Goal: Transaction & Acquisition: Purchase product/service

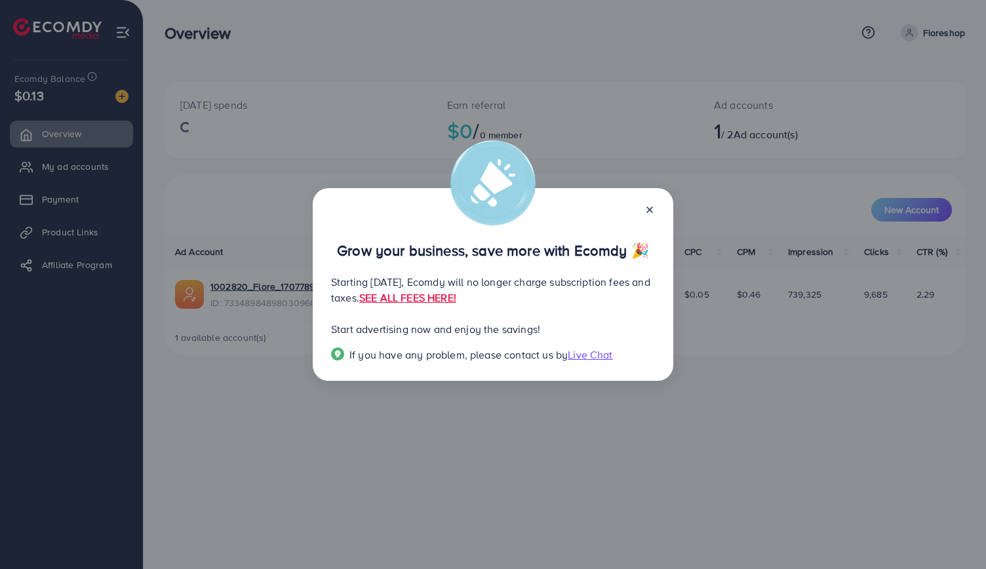
click at [719, 334] on div "Grow your business, save more with Ecomdy 🎉 Starting [DATE], Ecomdy will no lon…" at bounding box center [493, 284] width 986 height 569
click at [456, 298] on link "SEE ALL FEES HERE!" at bounding box center [407, 297] width 97 height 14
click at [654, 209] on icon at bounding box center [649, 210] width 10 height 10
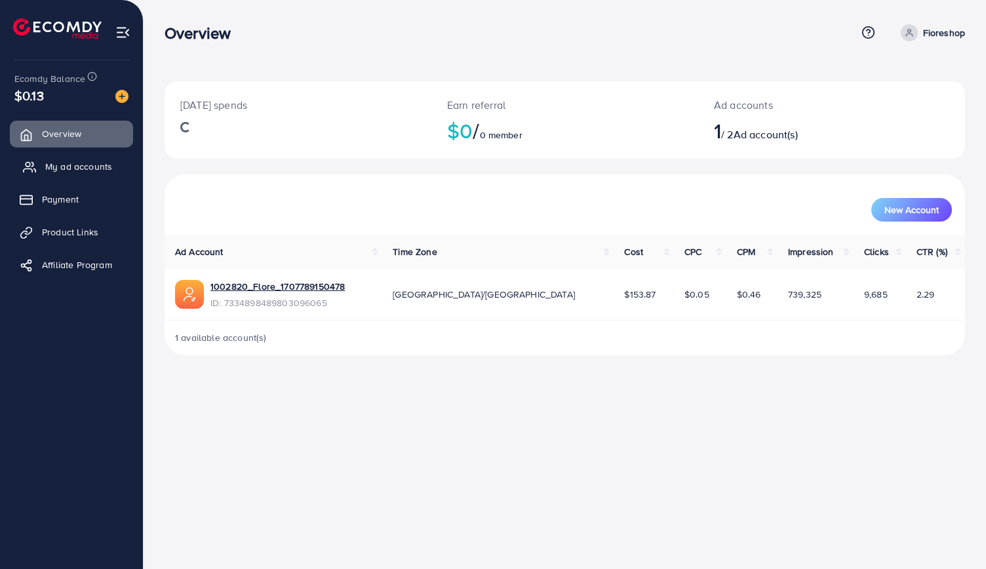
click at [110, 170] on span "My ad accounts" at bounding box center [78, 166] width 67 height 13
click at [69, 208] on link "Payment" at bounding box center [71, 199] width 123 height 26
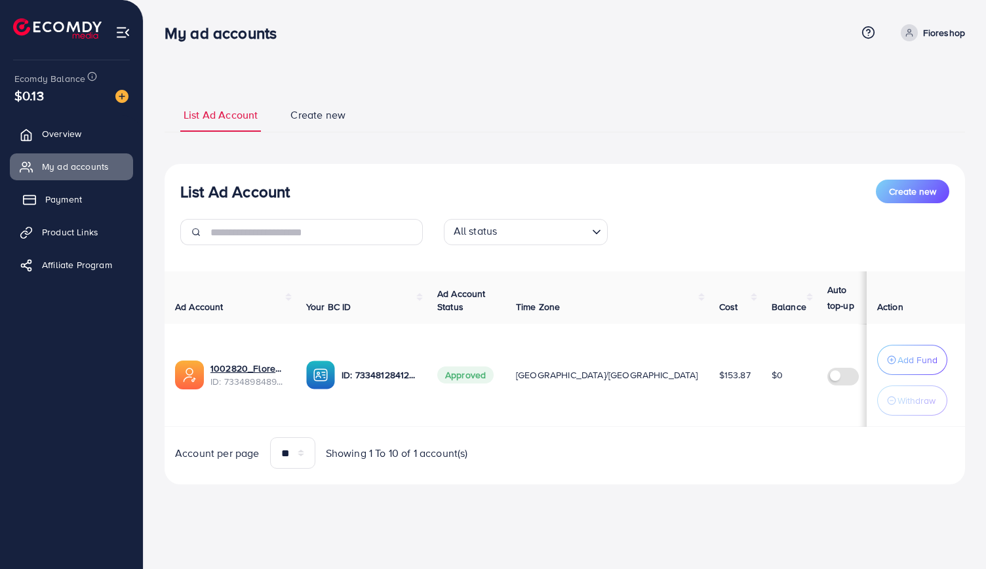
click at [69, 208] on link "Payment" at bounding box center [71, 199] width 123 height 26
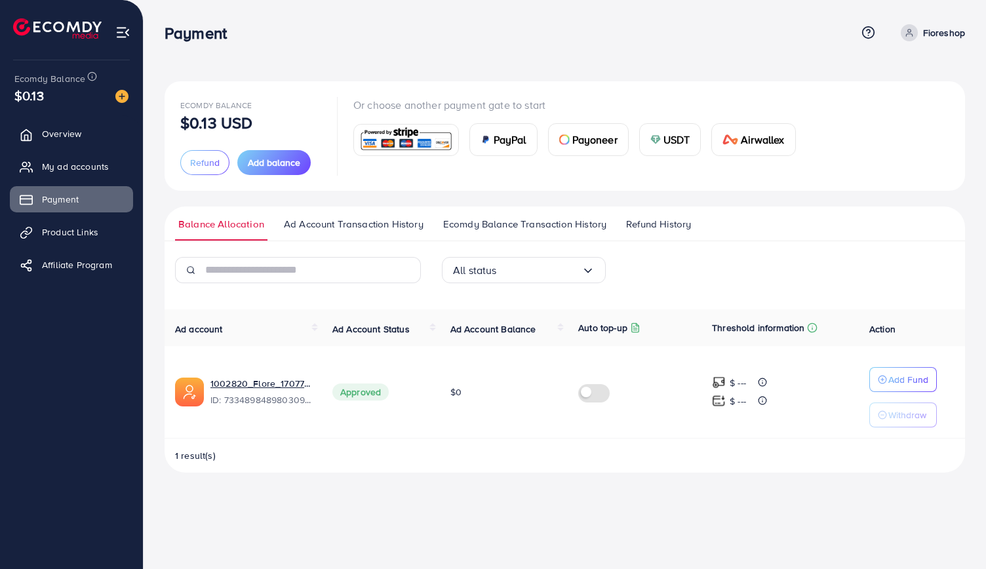
click at [386, 141] on img at bounding box center [406, 140] width 96 height 28
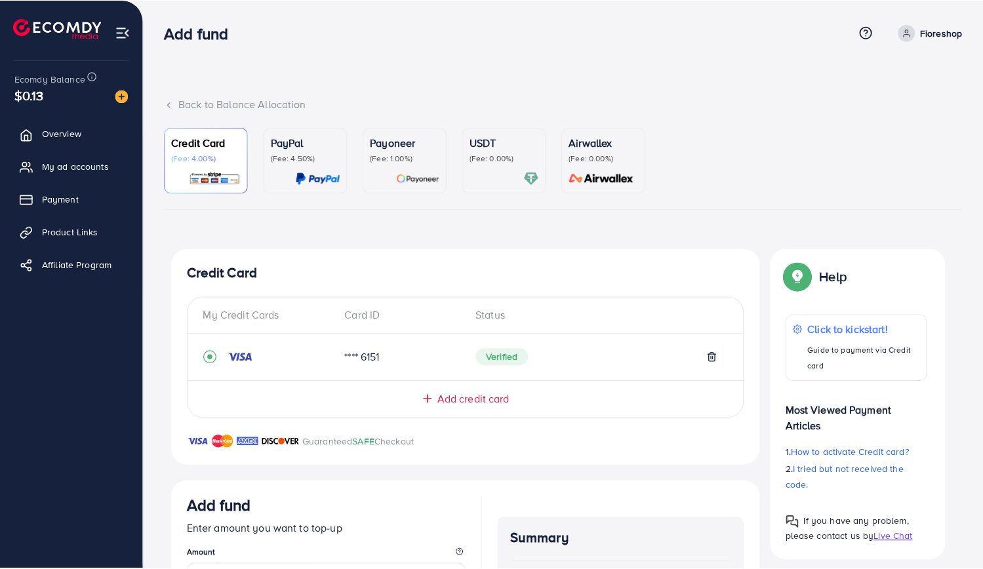
scroll to position [26, 0]
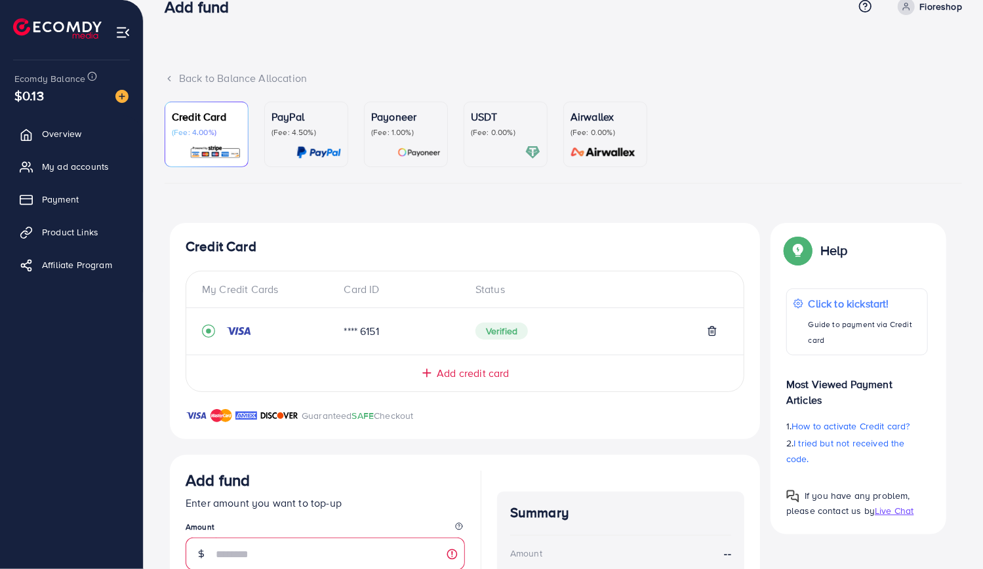
click at [439, 374] on span "Add credit card" at bounding box center [473, 373] width 72 height 15
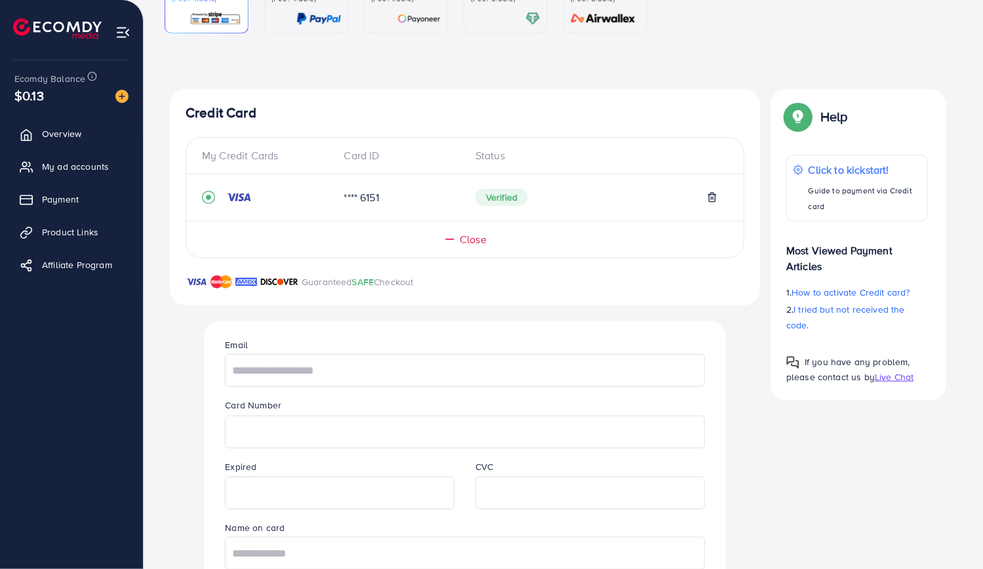
scroll to position [161, 0]
click at [456, 365] on input "text" at bounding box center [464, 369] width 479 height 33
type input "**********"
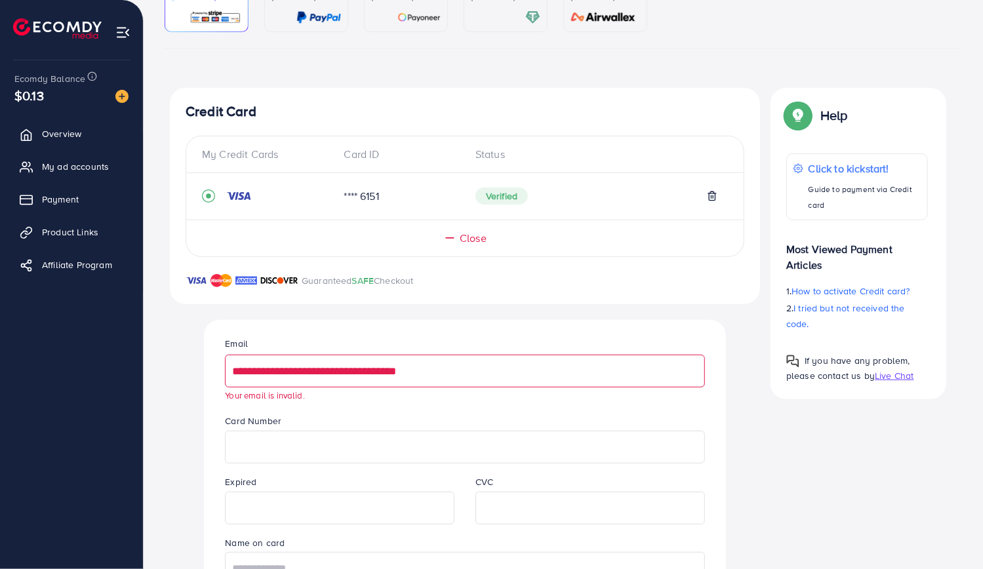
click at [460, 481] on div "Expired" at bounding box center [339, 499] width 250 height 50
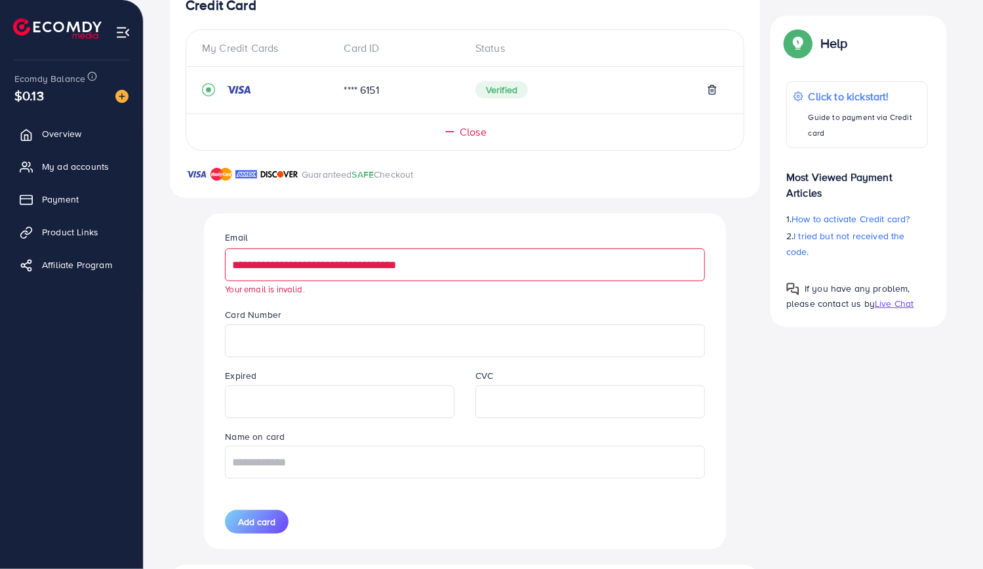
scroll to position [275, 0]
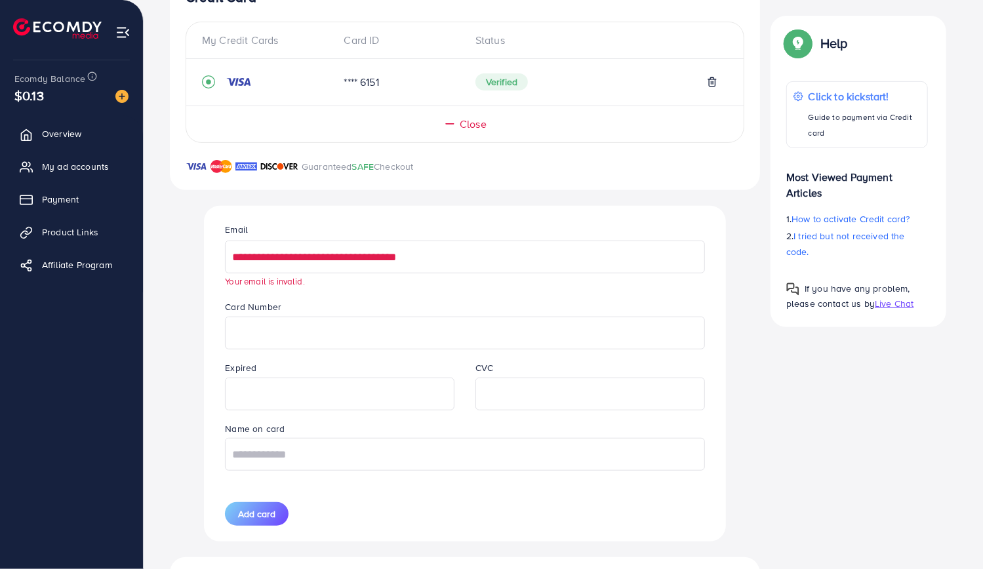
drag, startPoint x: 435, startPoint y: 266, endPoint x: 232, endPoint y: 268, distance: 203.3
click at [232, 268] on input "**********" at bounding box center [464, 257] width 479 height 33
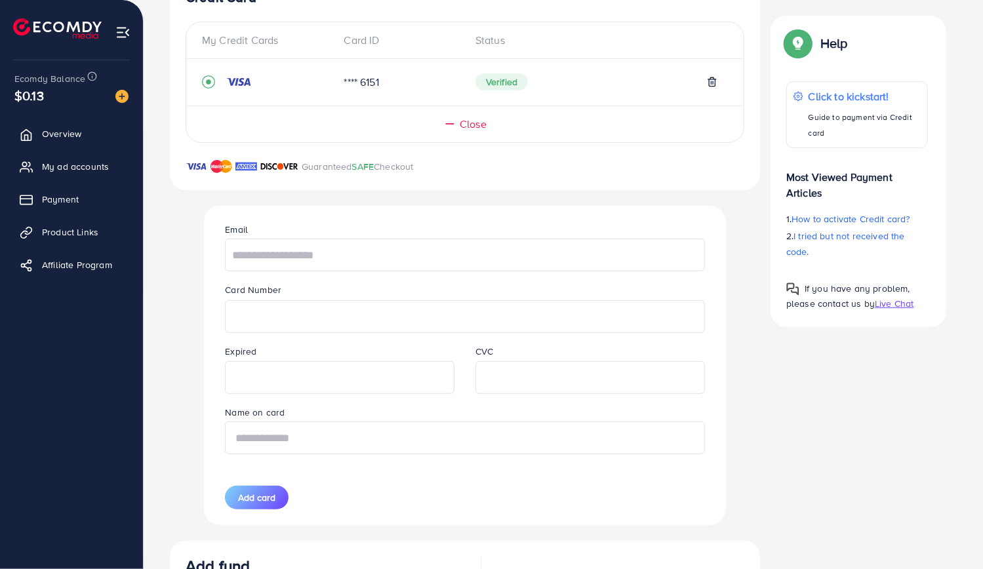
click at [329, 429] on input "text" at bounding box center [464, 438] width 479 height 33
paste input "**********"
type input "**********"
click at [401, 252] on input "text" at bounding box center [464, 255] width 479 height 33
type input "**********"
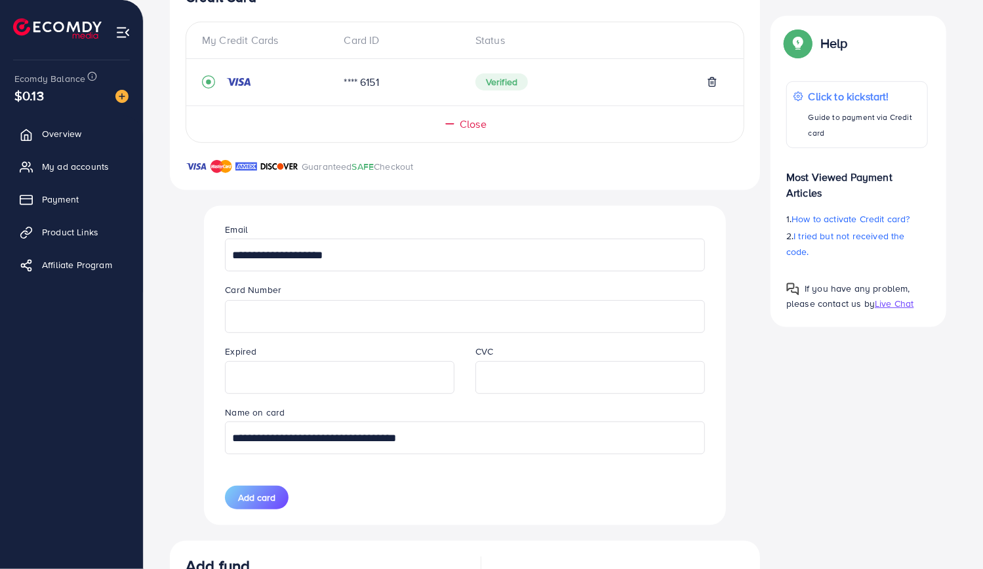
click at [555, 287] on div "Card Number" at bounding box center [464, 307] width 500 height 50
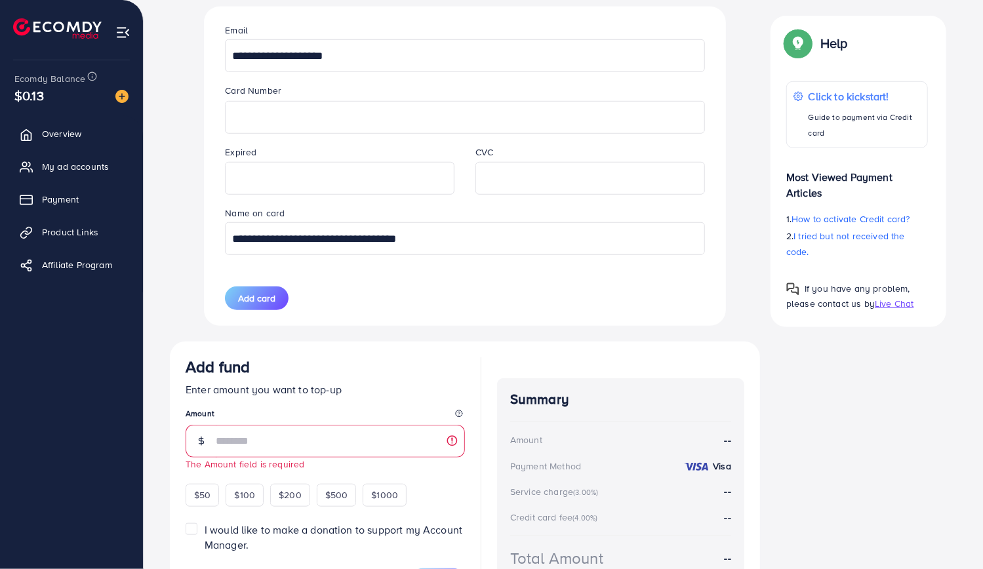
scroll to position [555, 0]
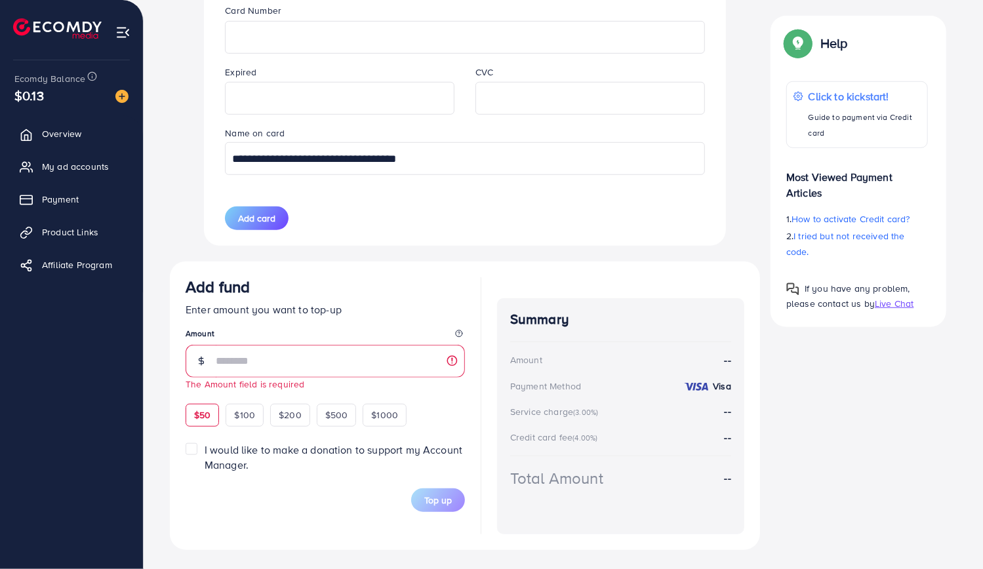
click at [197, 422] on div "$50" at bounding box center [202, 415] width 33 height 22
type input "**"
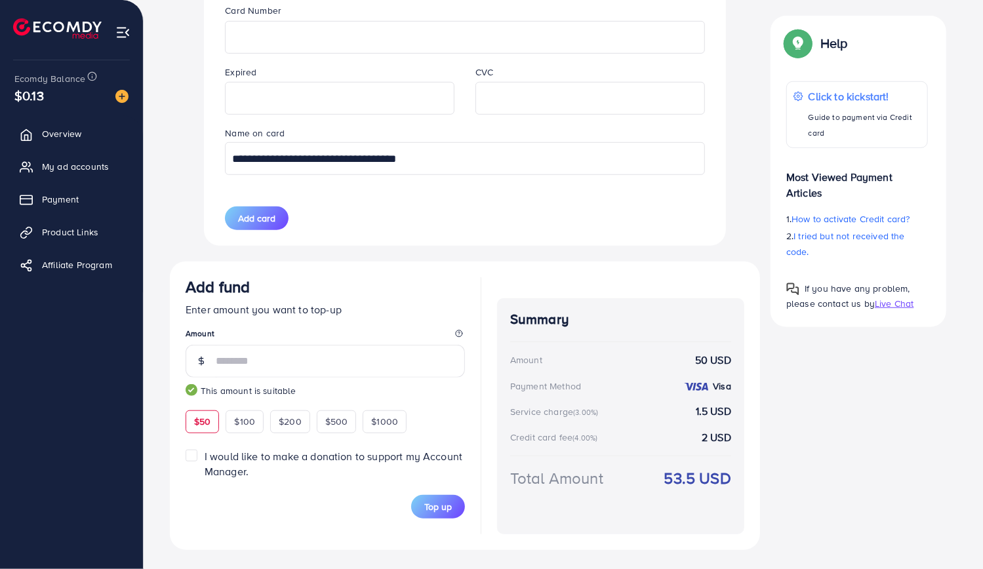
click at [348, 233] on div "**********" at bounding box center [464, 86] width 500 height 319
click at [214, 454] on span "I would like to make a donation to support my Account Manager." at bounding box center [334, 464] width 258 height 30
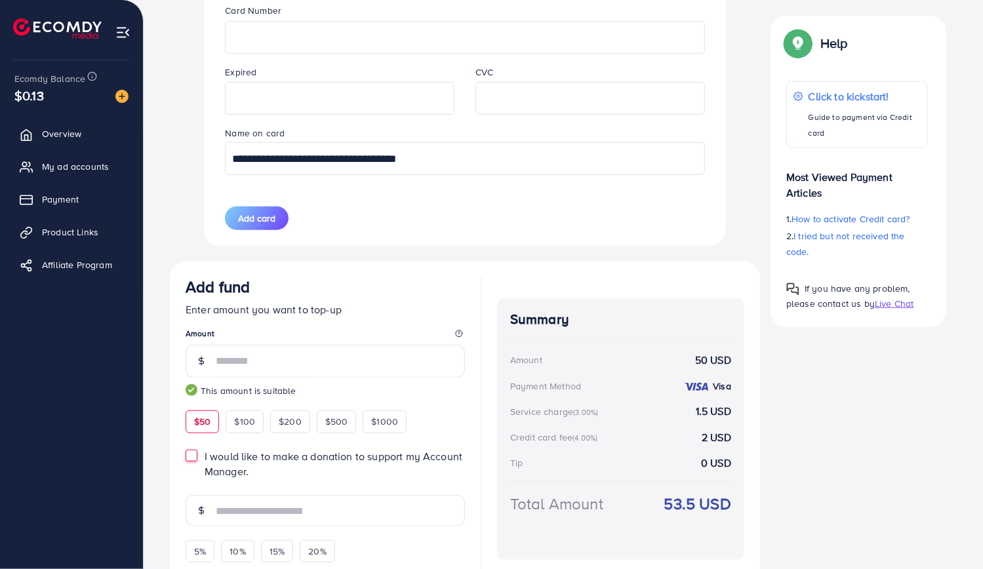
scroll to position [622, 0]
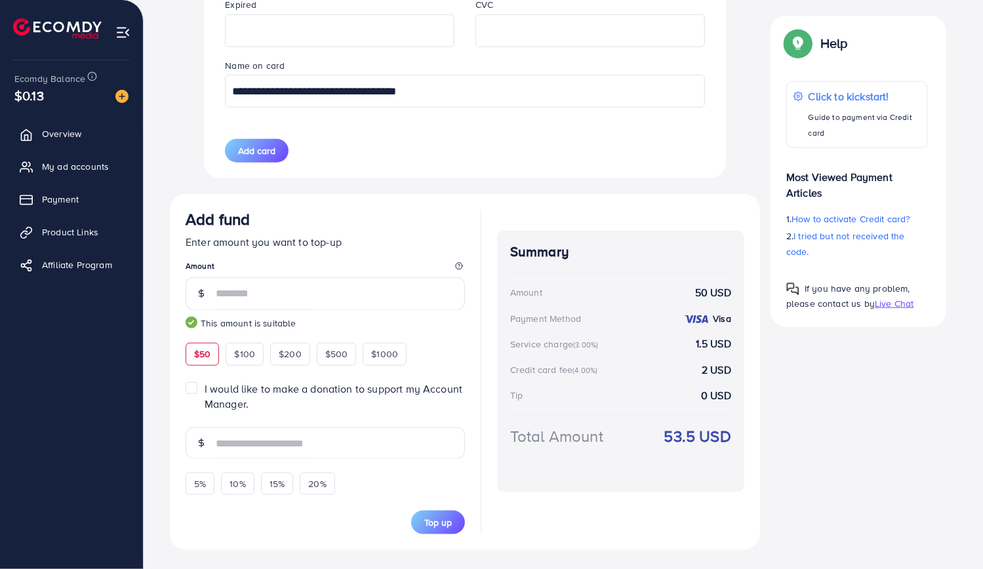
click at [205, 387] on label "I would like to make a donation to support my Account Manager." at bounding box center [335, 397] width 260 height 30
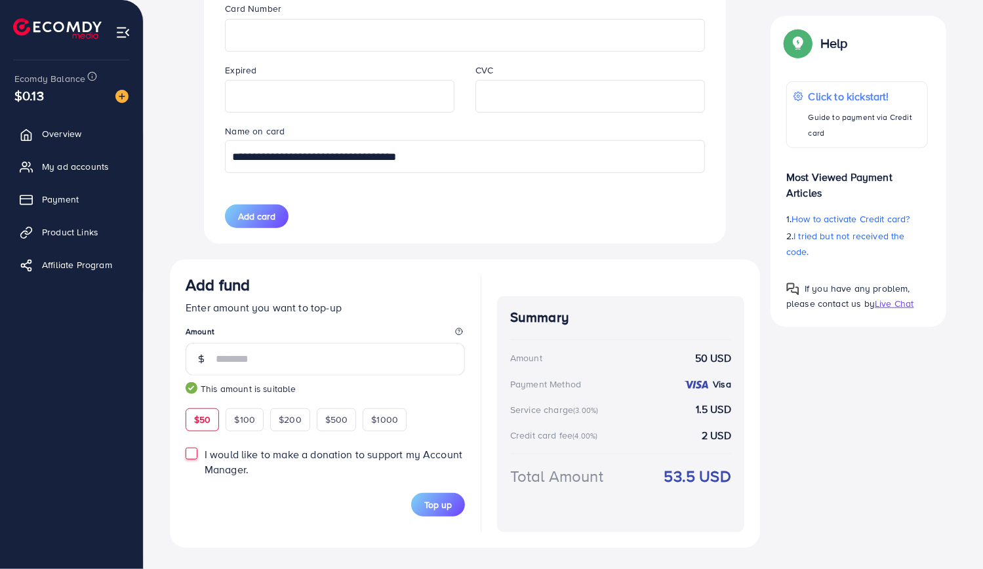
scroll to position [555, 0]
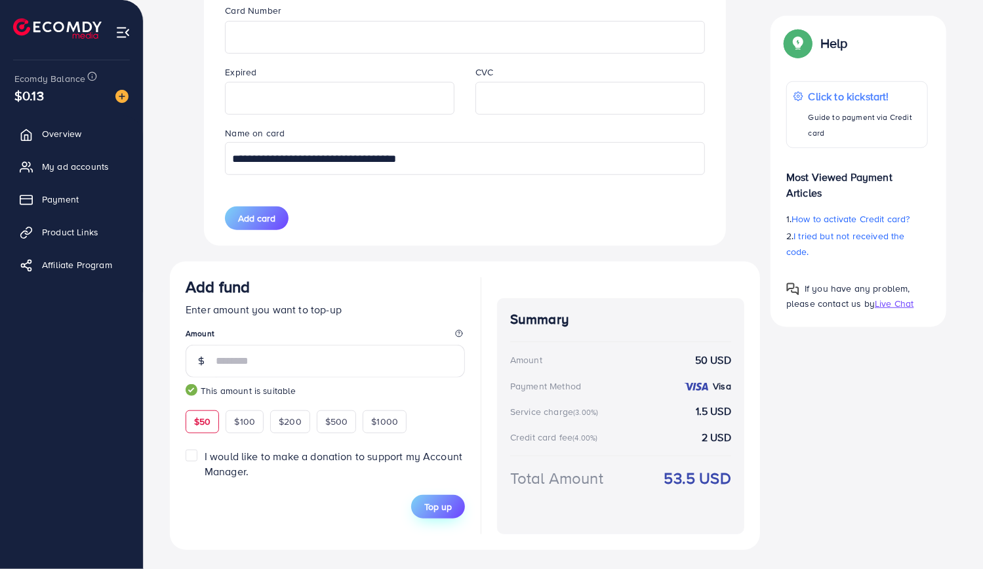
click at [437, 503] on span "Top up" at bounding box center [438, 506] width 28 height 13
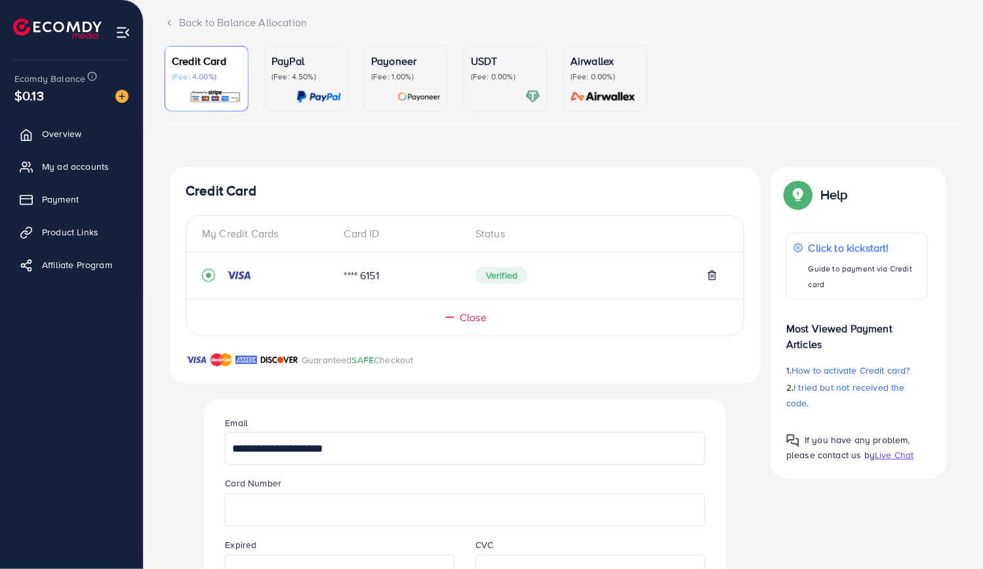
scroll to position [53, 0]
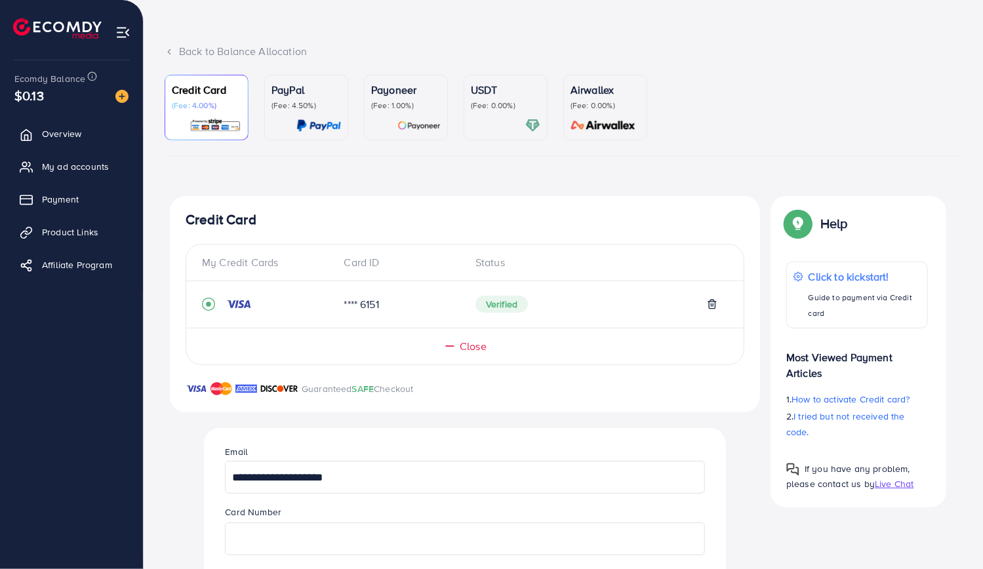
click at [224, 109] on p "(Fee: 4.00%)" at bounding box center [206, 105] width 69 height 10
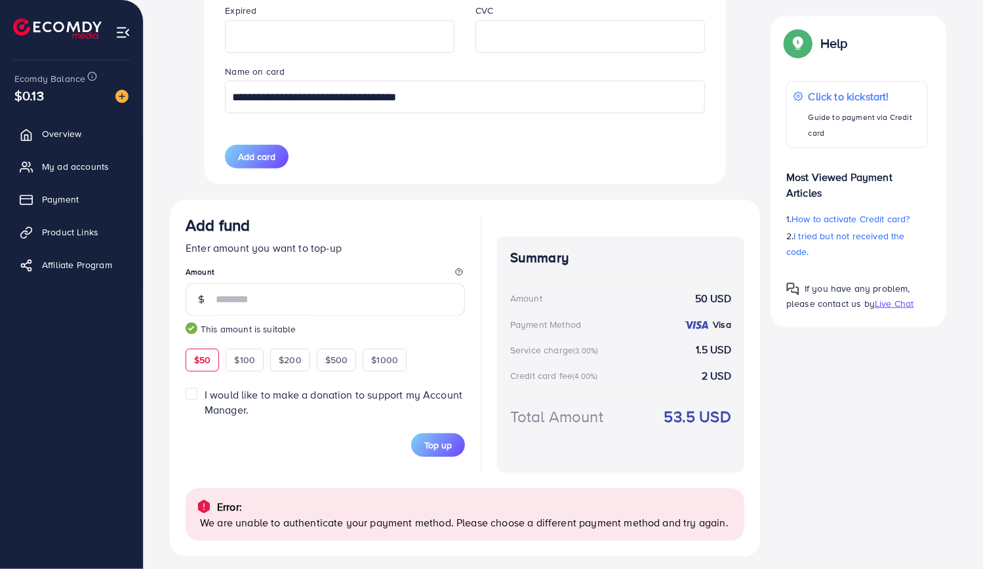
scroll to position [623, 0]
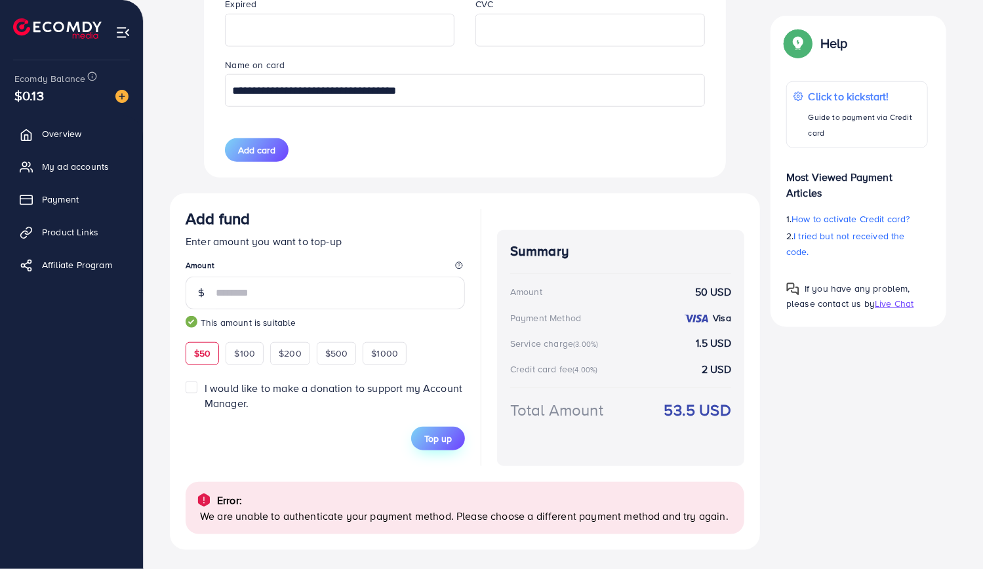
click at [435, 436] on span "Top up" at bounding box center [438, 438] width 28 height 13
click at [64, 202] on span "Payment" at bounding box center [63, 199] width 37 height 13
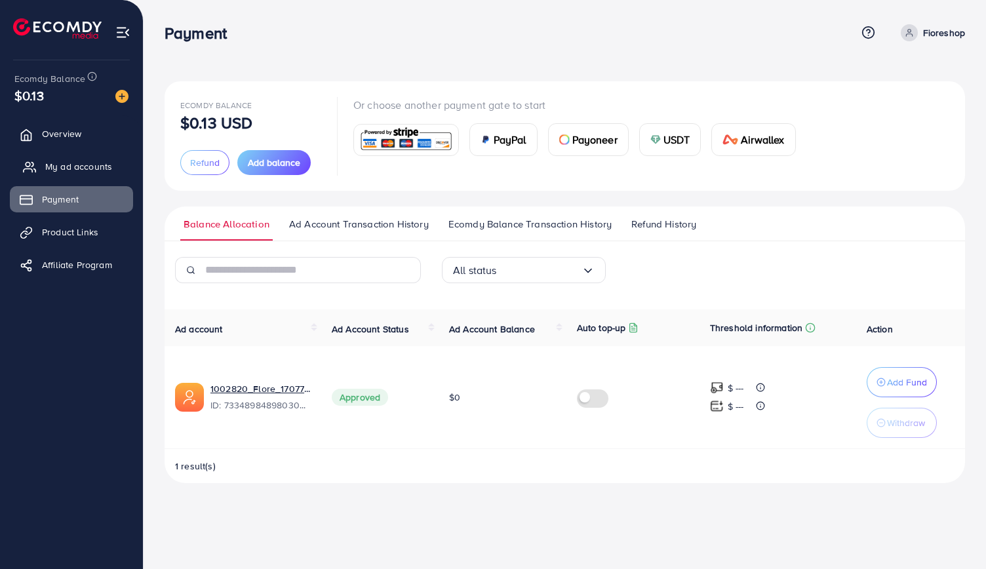
click at [86, 160] on span "My ad accounts" at bounding box center [78, 166] width 67 height 13
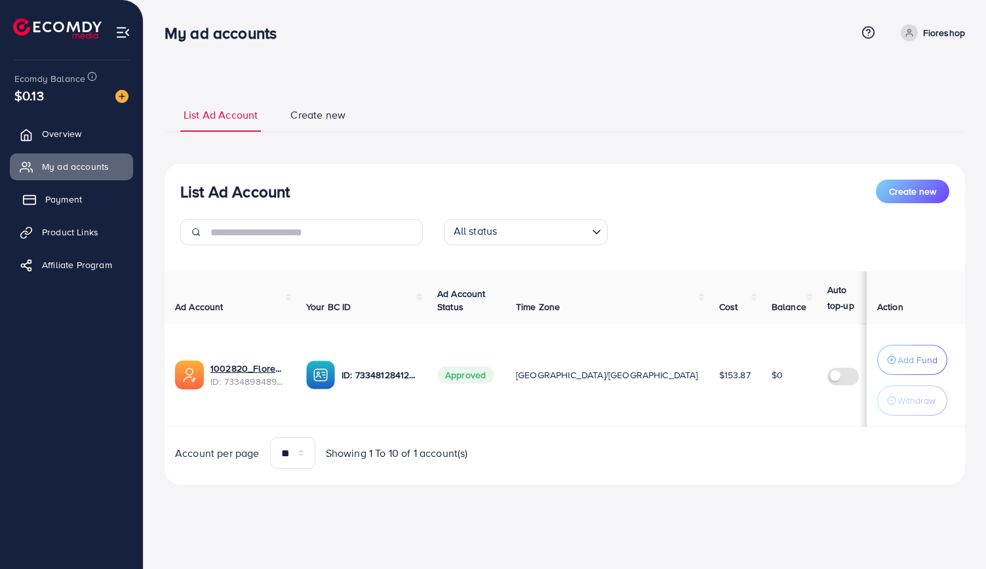
click at [86, 189] on link "Payment" at bounding box center [71, 199] width 123 height 26
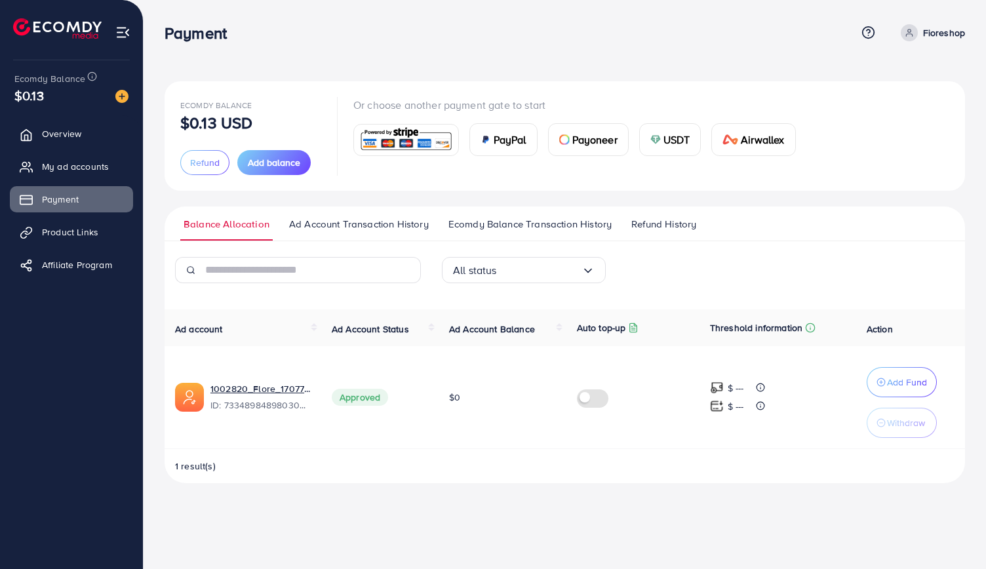
click at [412, 146] on img at bounding box center [406, 140] width 96 height 28
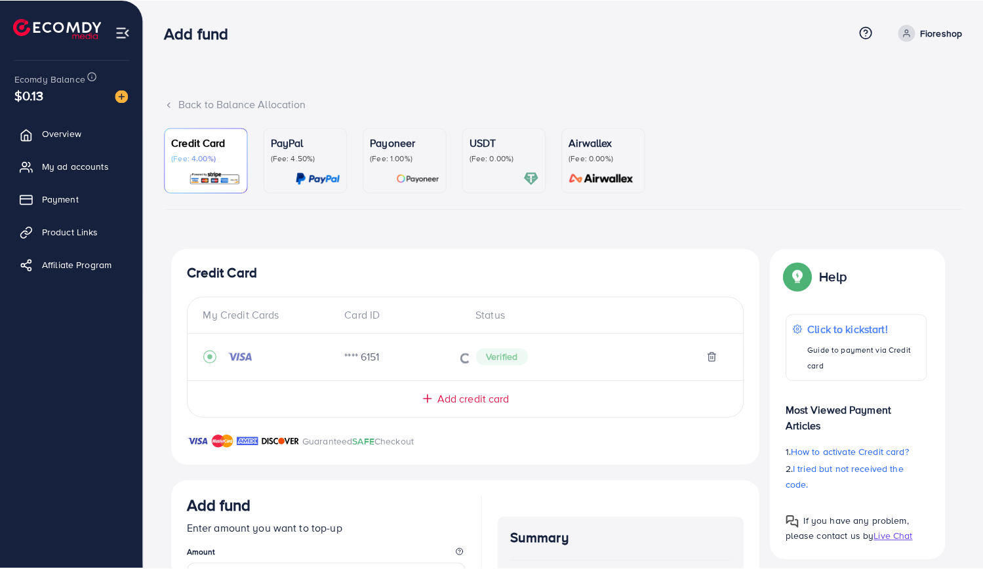
scroll to position [26, 0]
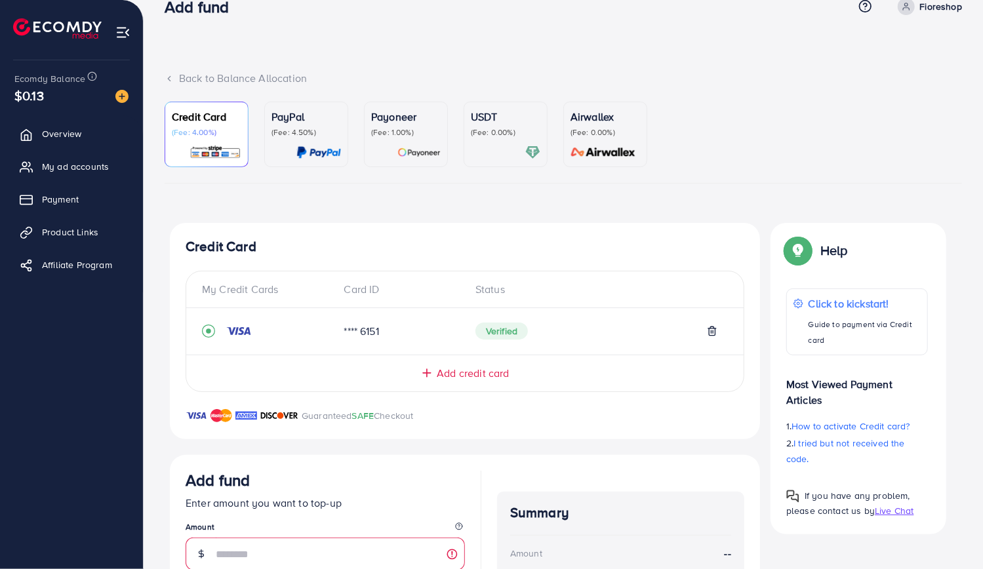
click at [446, 367] on span "Add credit card" at bounding box center [473, 373] width 72 height 15
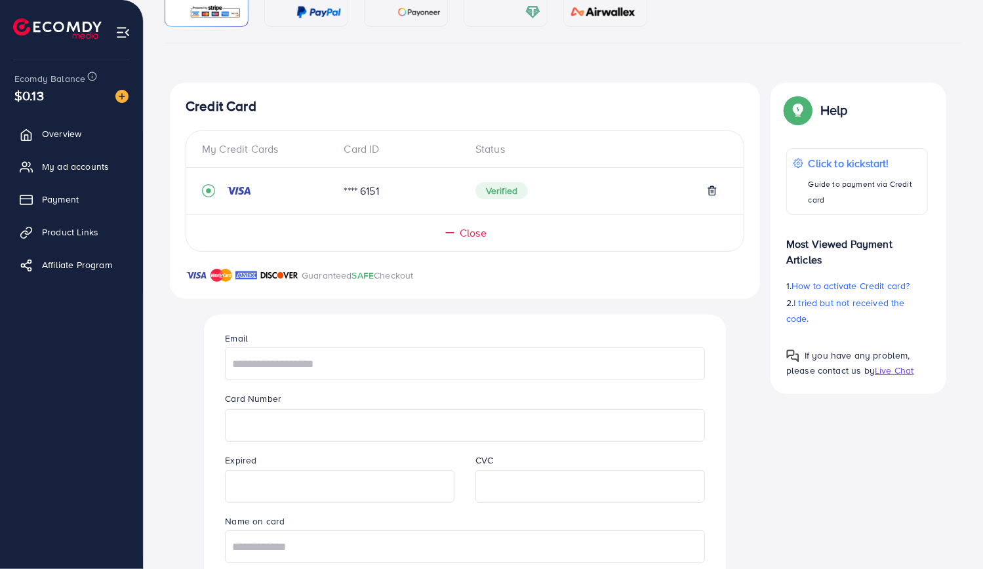
scroll to position [168, 0]
click at [446, 367] on input "text" at bounding box center [464, 362] width 479 height 33
type input "**********"
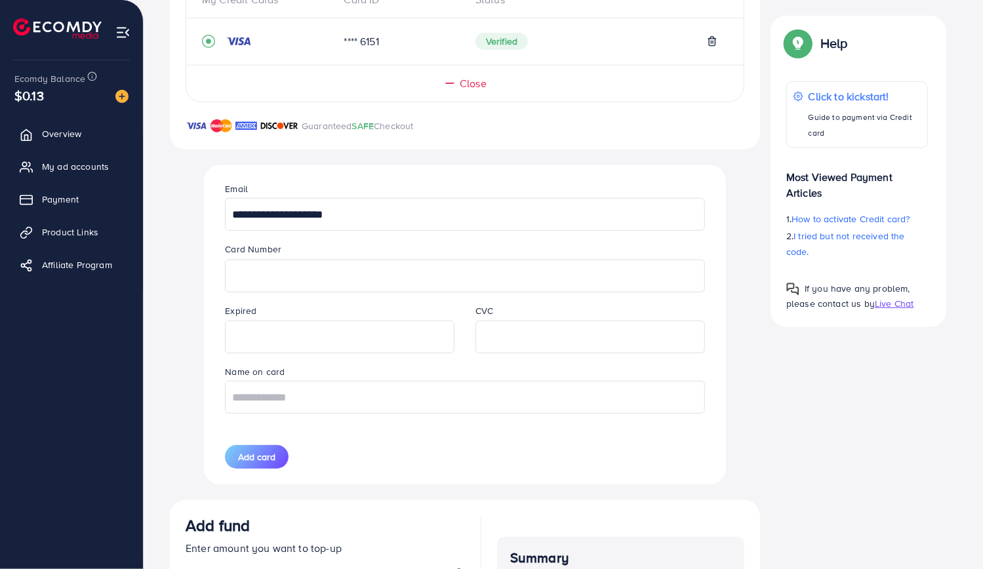
scroll to position [316, 0]
click at [508, 384] on input "text" at bounding box center [464, 397] width 479 height 33
type input "**********"
click at [517, 440] on div "**********" at bounding box center [464, 324] width 500 height 319
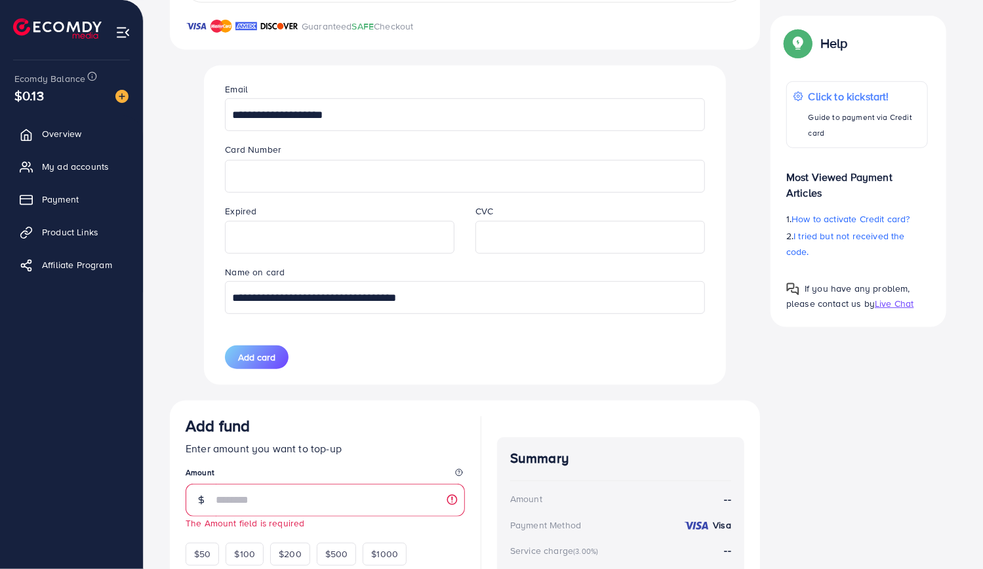
scroll to position [418, 0]
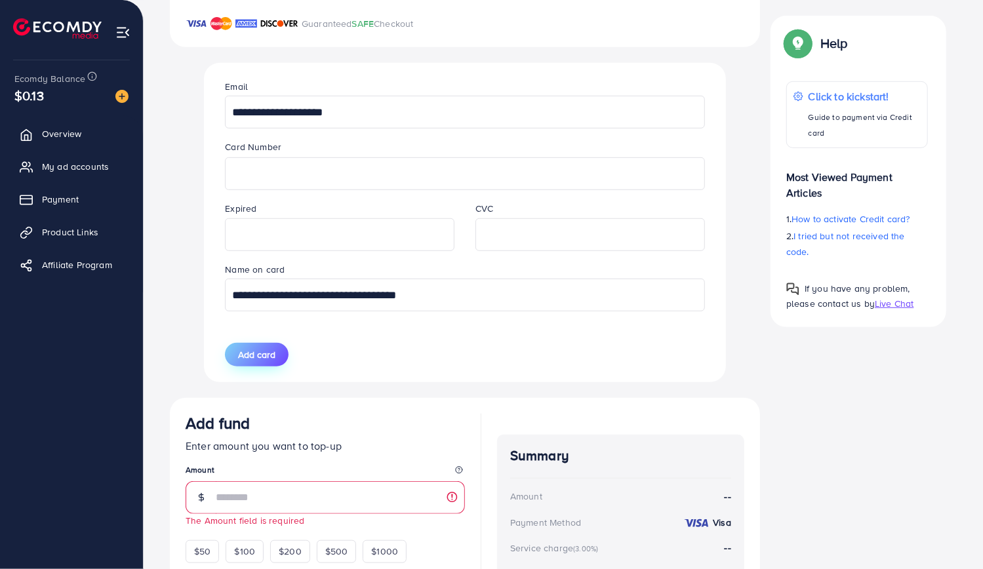
click at [264, 353] on span "Add card" at bounding box center [256, 354] width 37 height 13
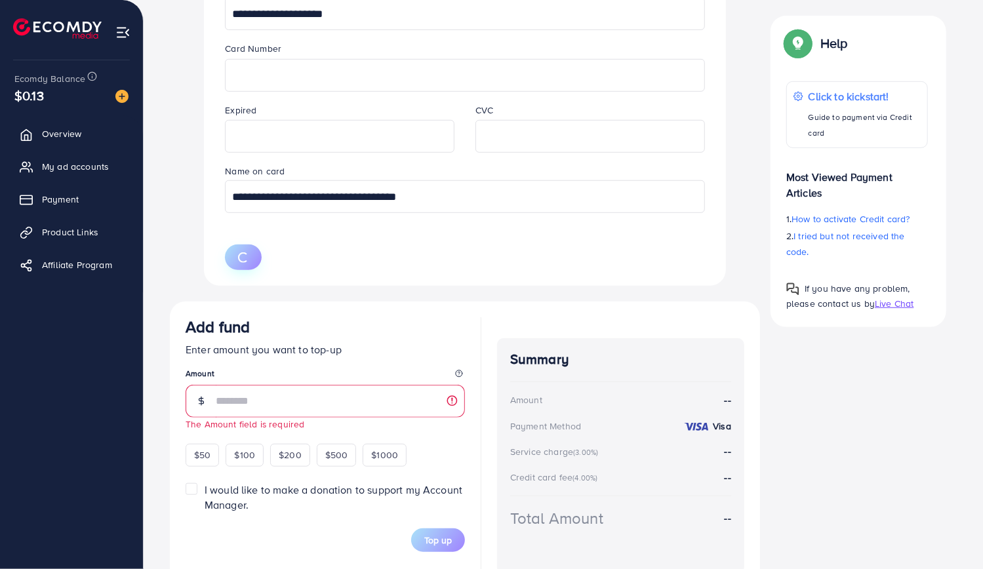
scroll to position [518, 0]
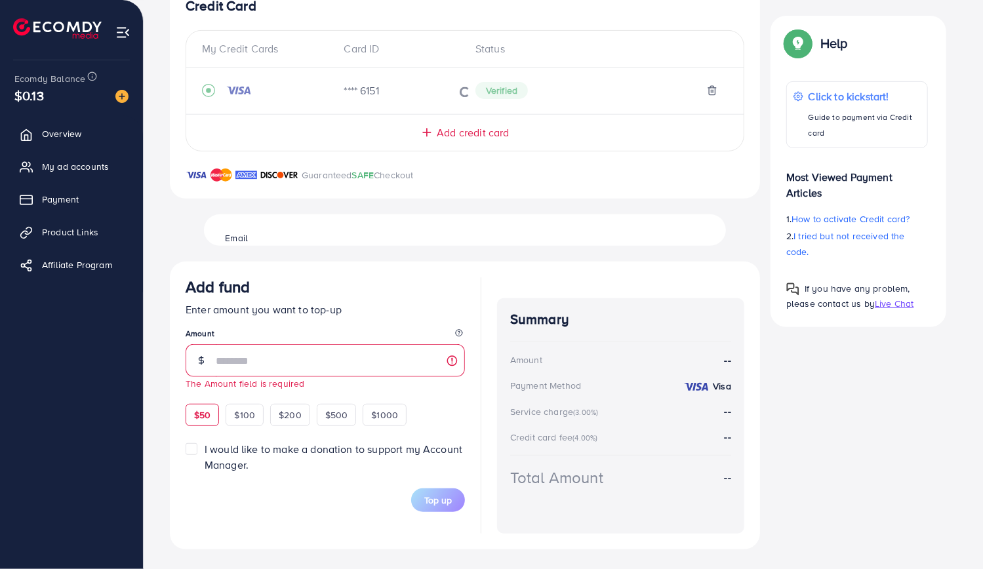
click at [205, 446] on label "I would like to make a donation to support my Account Manager." at bounding box center [335, 457] width 260 height 30
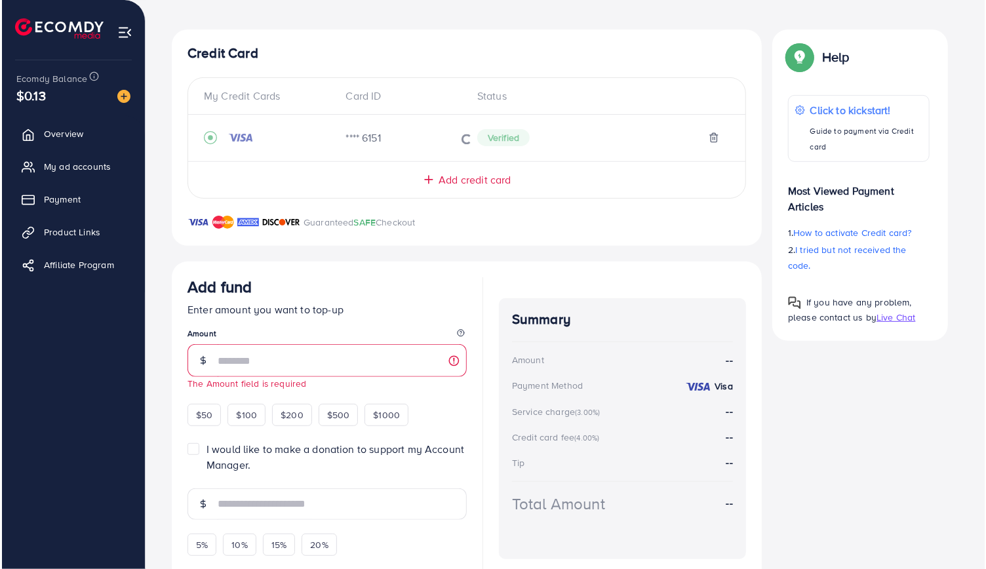
scroll to position [12, 0]
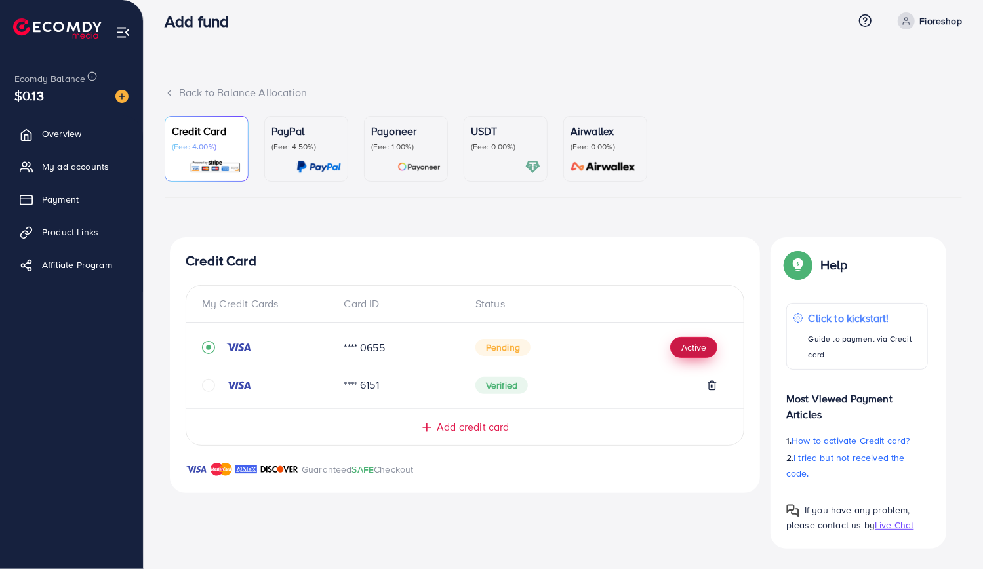
click at [682, 345] on button "Active" at bounding box center [693, 347] width 47 height 21
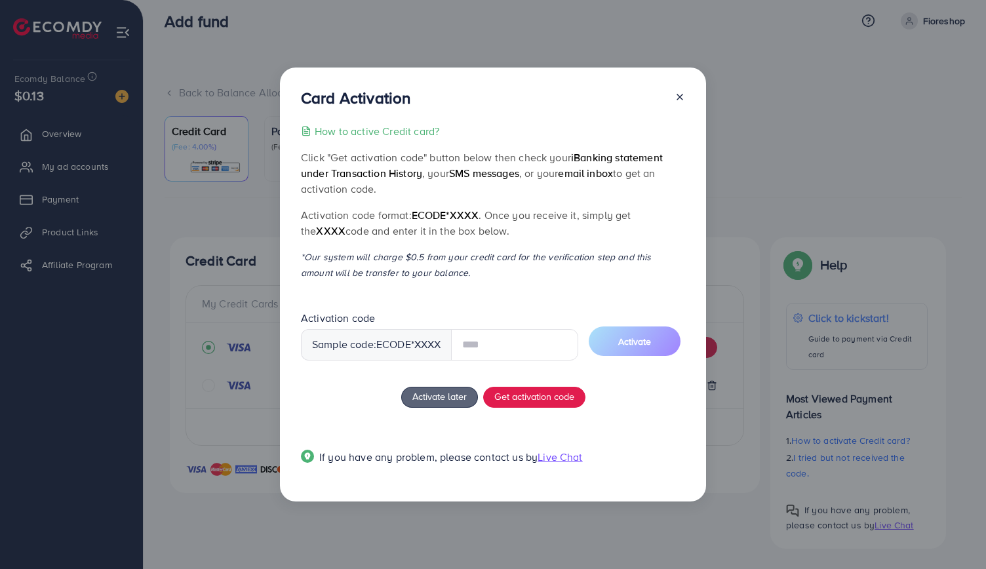
click at [515, 339] on input "text" at bounding box center [514, 344] width 127 height 31
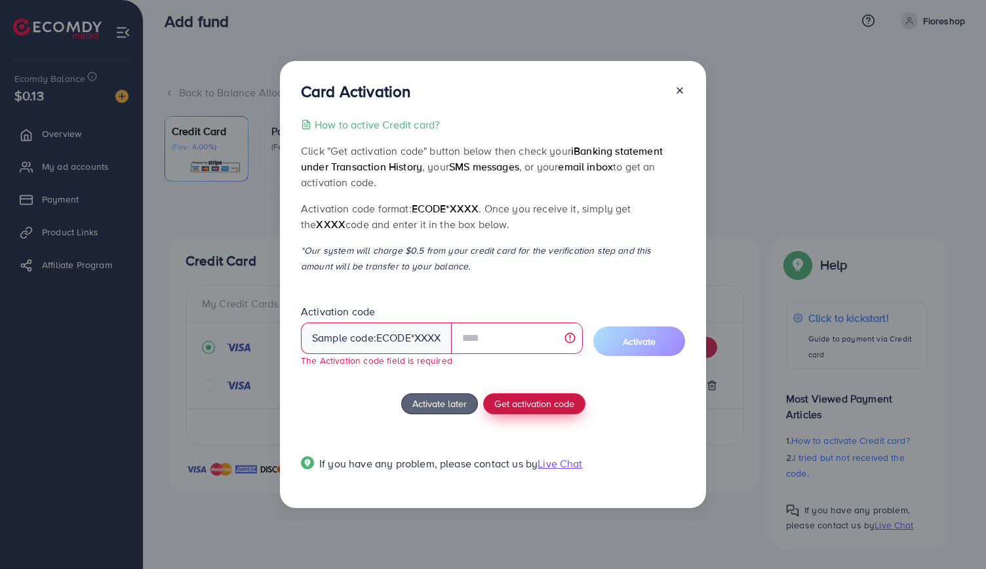
click at [523, 395] on button "Get activation code" at bounding box center [534, 403] width 102 height 21
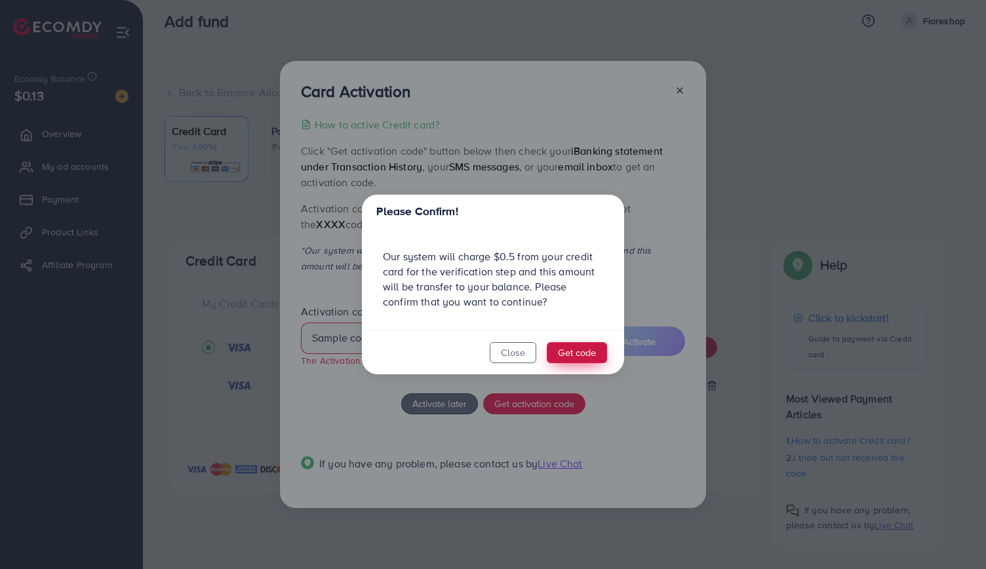
click at [578, 355] on button "Get code" at bounding box center [577, 352] width 60 height 21
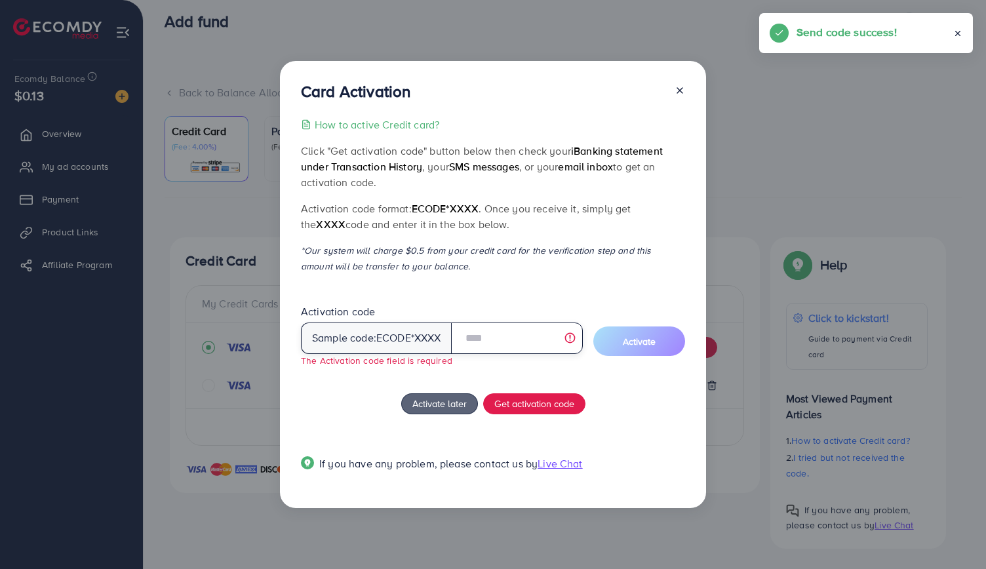
click at [519, 325] on input "text" at bounding box center [517, 338] width 132 height 31
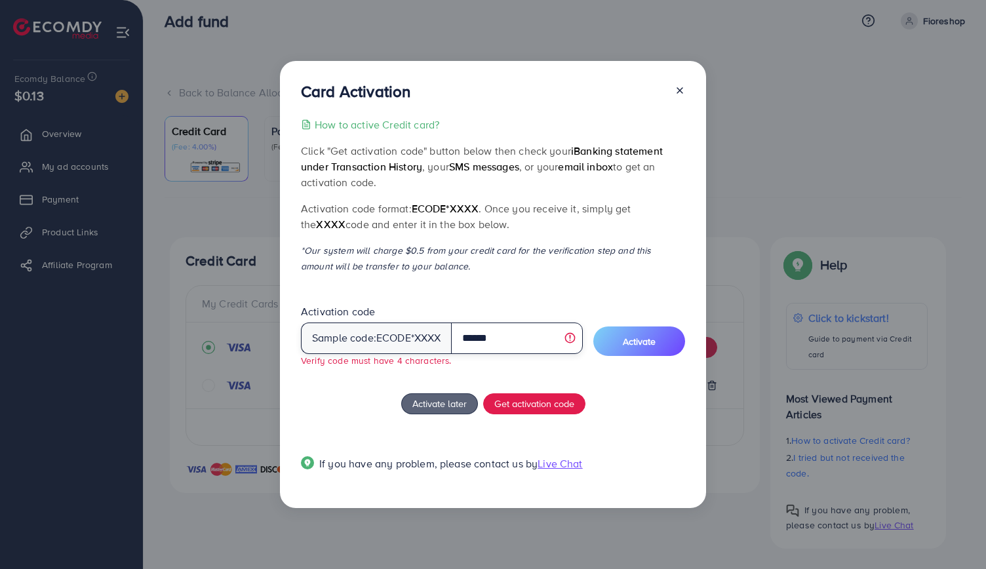
type input "******"
click at [640, 292] on div "How to active Credit card? Click "Get activation code" button below then check …" at bounding box center [493, 302] width 384 height 370
click at [527, 346] on input "******" at bounding box center [517, 338] width 132 height 31
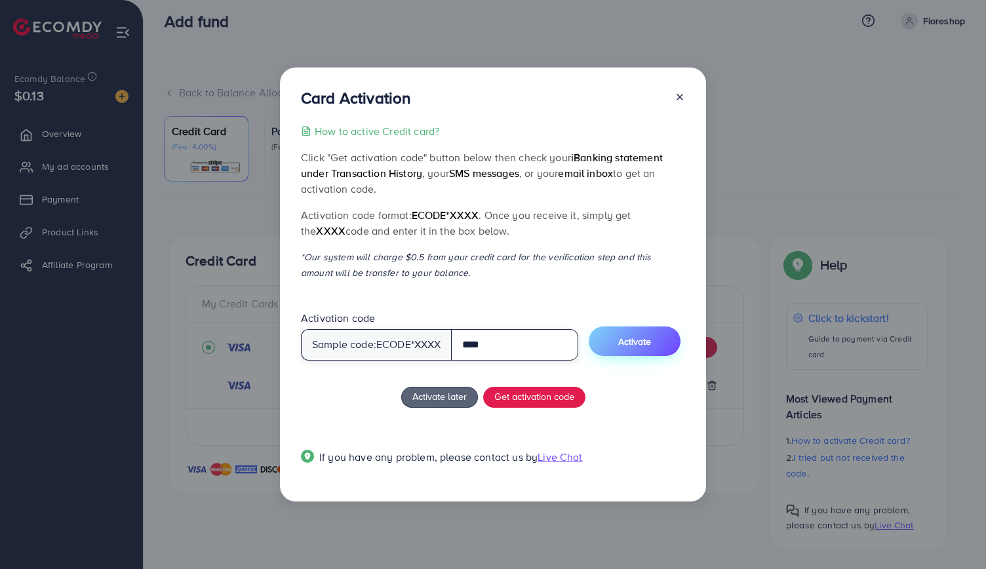
type input "****"
click at [620, 344] on button "Activate" at bounding box center [635, 341] width 92 height 30
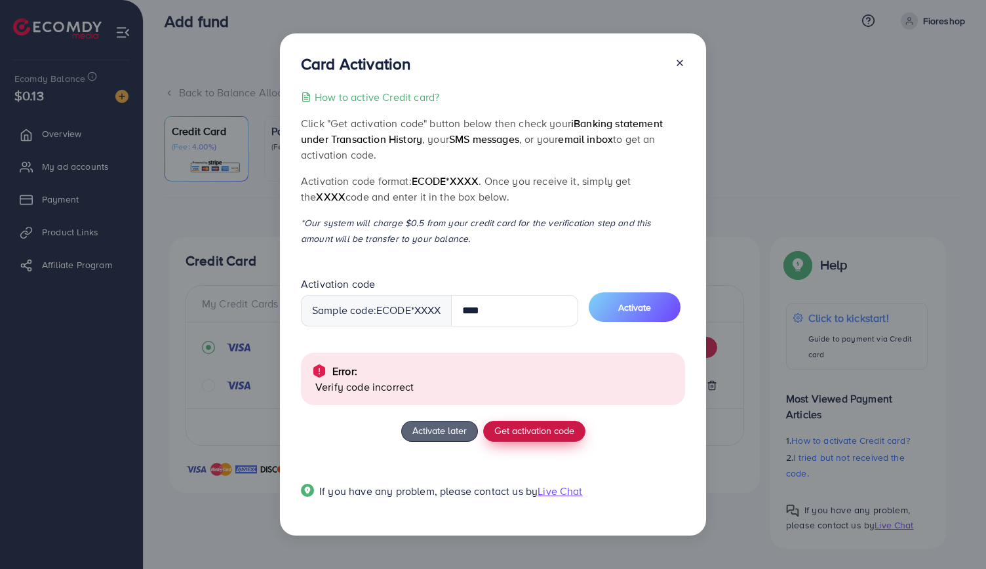
click at [536, 433] on span "Get activation code" at bounding box center [534, 431] width 80 height 14
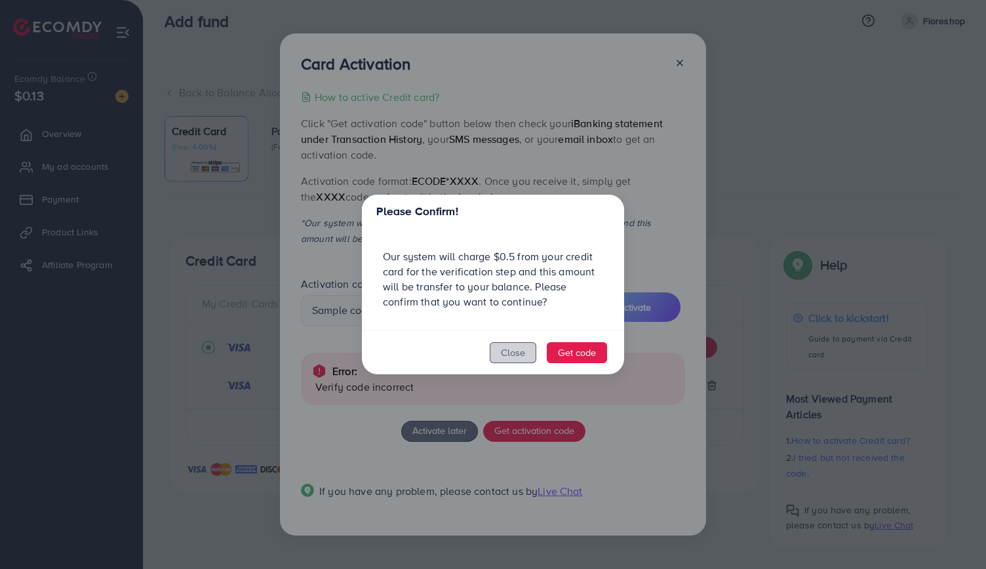
click at [521, 355] on button "Close" at bounding box center [513, 352] width 47 height 21
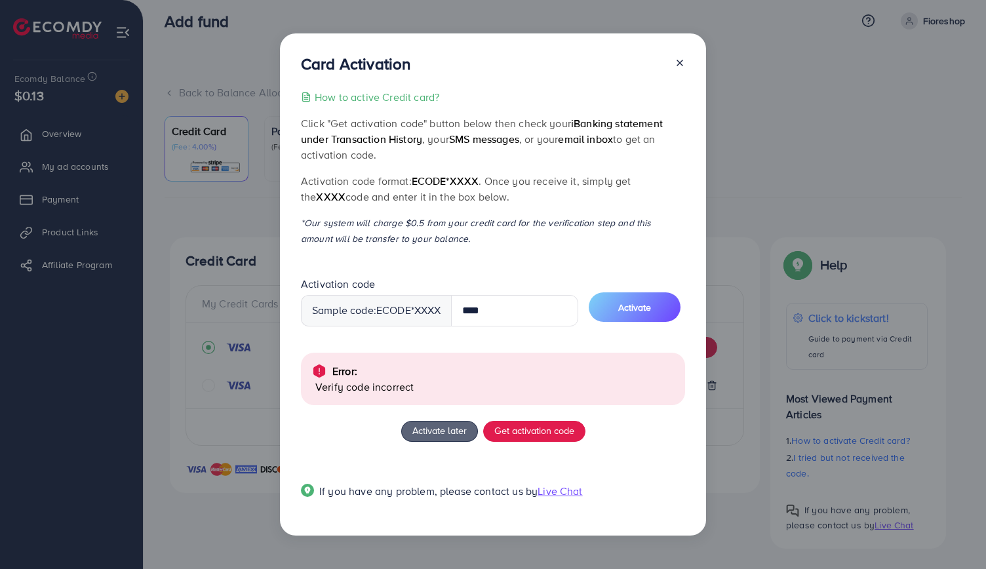
click at [682, 64] on icon at bounding box center [680, 63] width 10 height 10
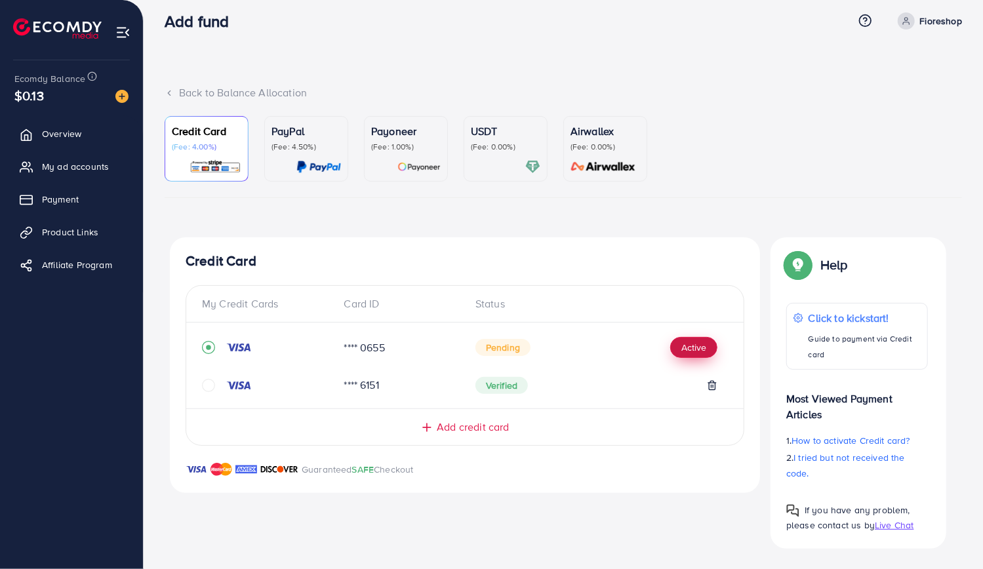
click at [695, 344] on button "Active" at bounding box center [693, 347] width 47 height 21
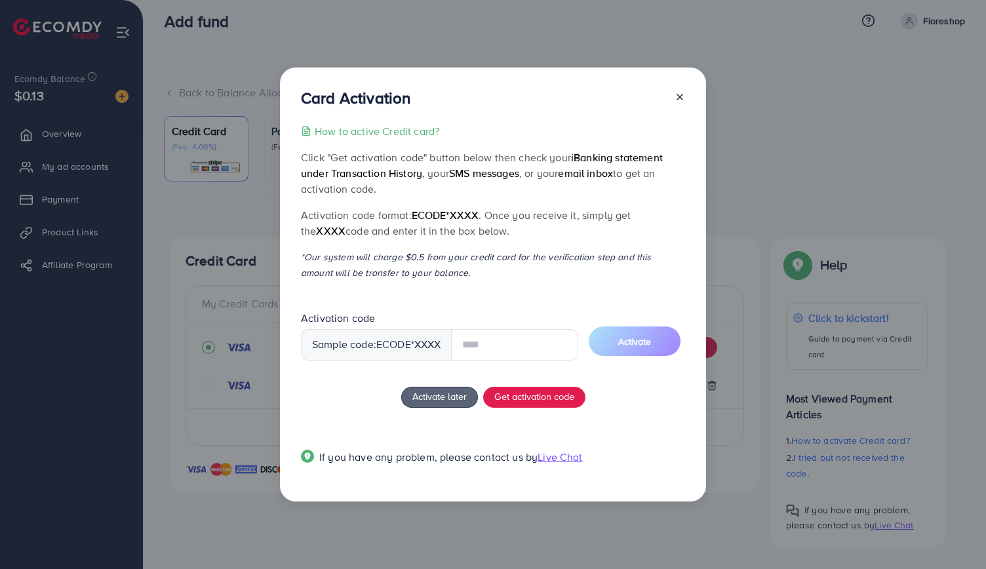
click at [518, 357] on input "text" at bounding box center [514, 344] width 127 height 31
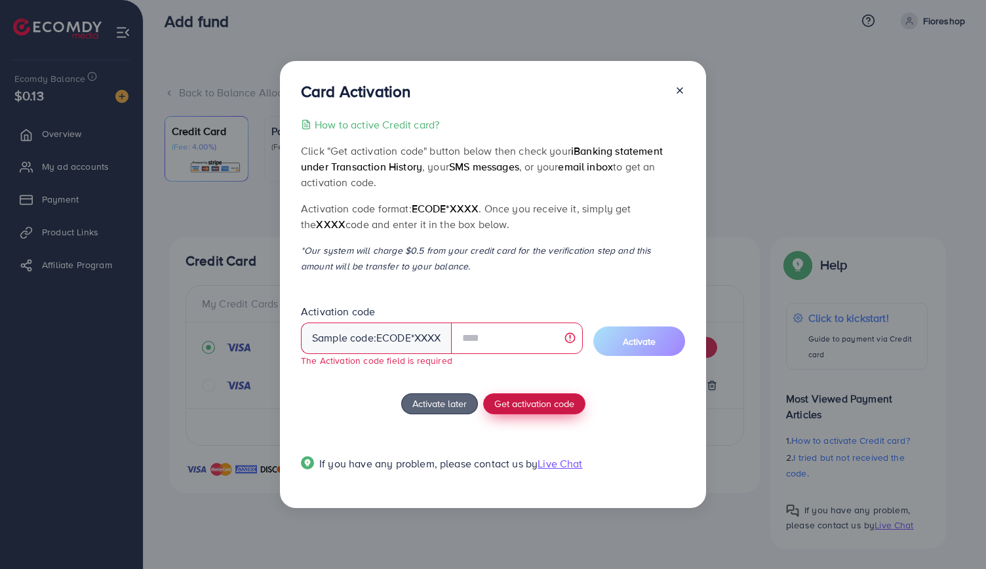
click at [519, 395] on button "Get activation code" at bounding box center [534, 403] width 102 height 21
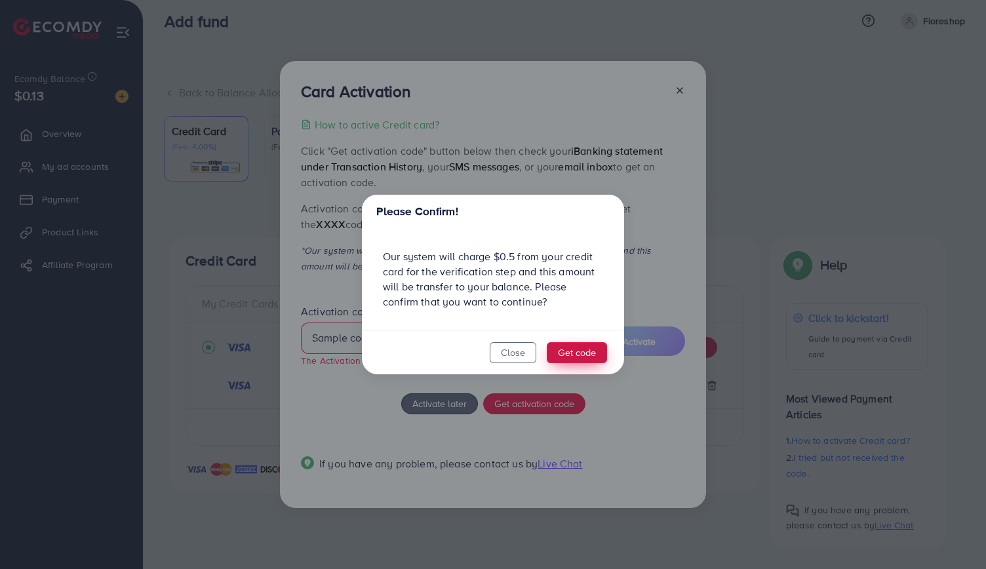
click at [572, 359] on button "Get code" at bounding box center [577, 352] width 60 height 21
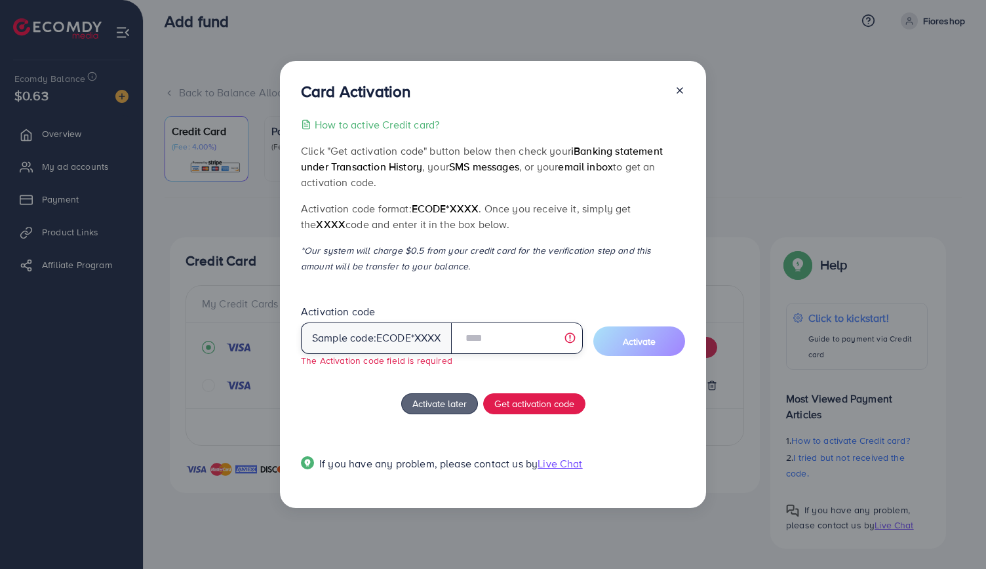
click at [504, 335] on input "text" at bounding box center [517, 338] width 132 height 31
click at [513, 297] on div "How to active Credit card? Click "Get activation code" button below then check …" at bounding box center [493, 302] width 384 height 370
click at [511, 340] on input "text" at bounding box center [517, 338] width 132 height 31
click at [565, 463] on span "Live Chat" at bounding box center [560, 463] width 45 height 14
